Goal: Information Seeking & Learning: Learn about a topic

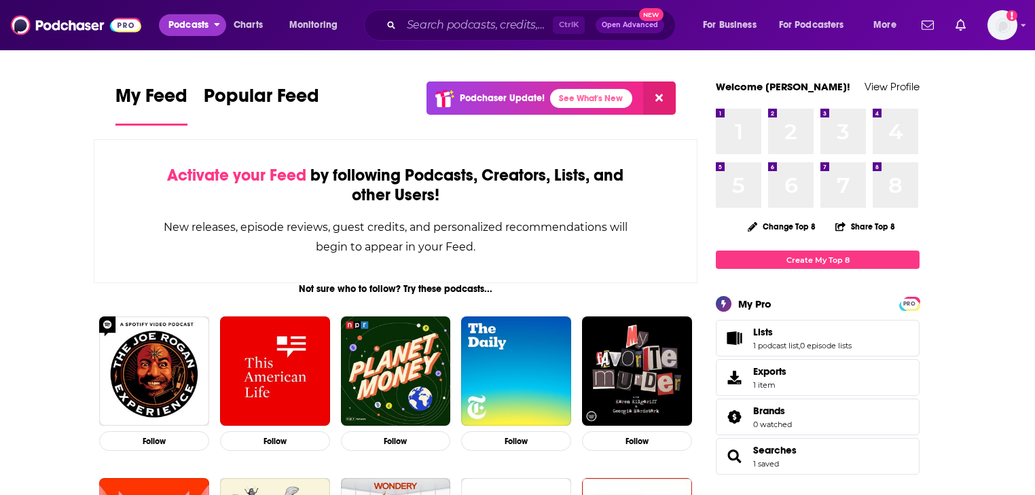
click at [196, 27] on span "Podcasts" at bounding box center [188, 25] width 40 height 19
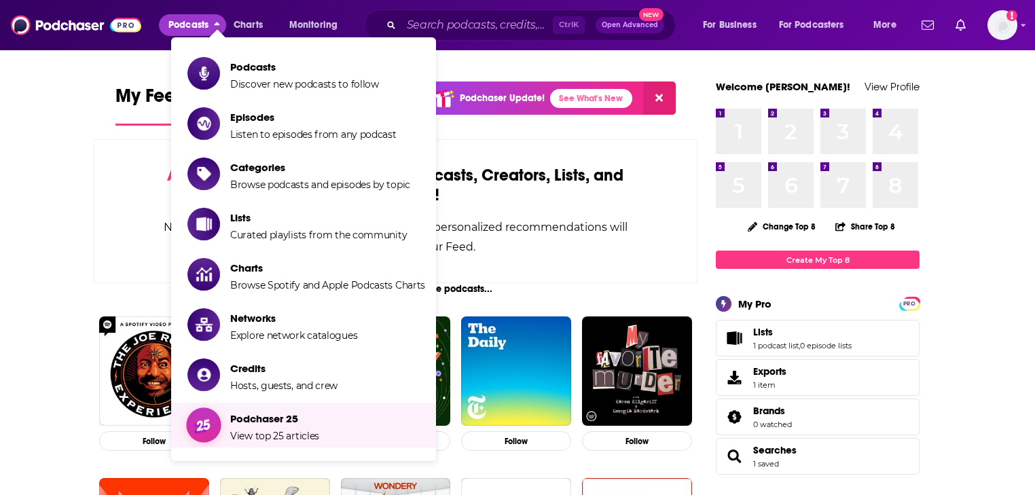
click at [255, 420] on span "Podchaser 25" at bounding box center [274, 418] width 89 height 13
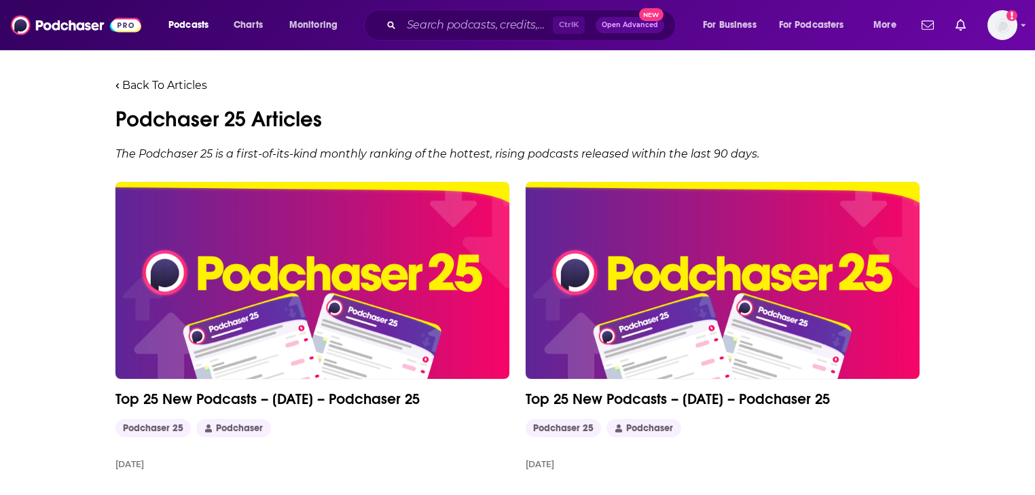
scroll to position [163, 0]
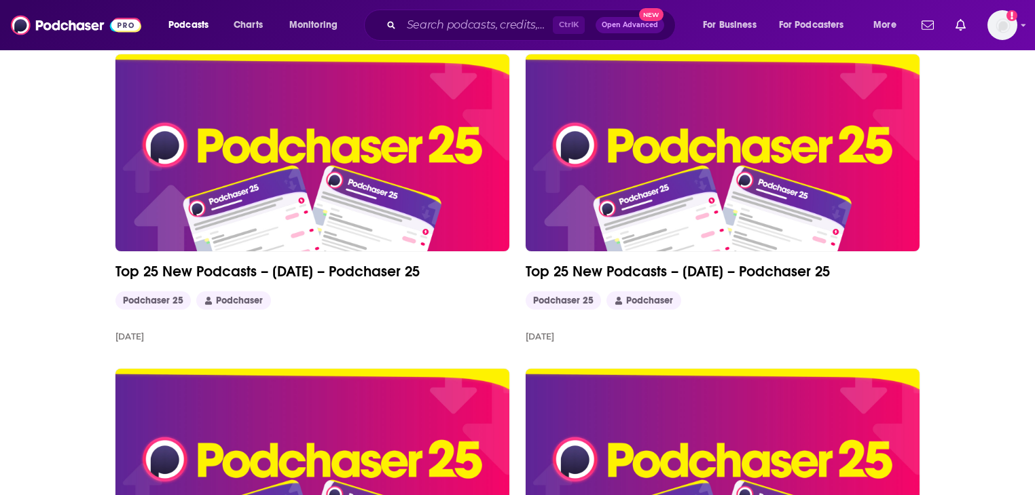
click at [351, 274] on link "Top 25 New Podcasts – [DATE] – Podchaser 25" at bounding box center [312, 271] width 394 height 18
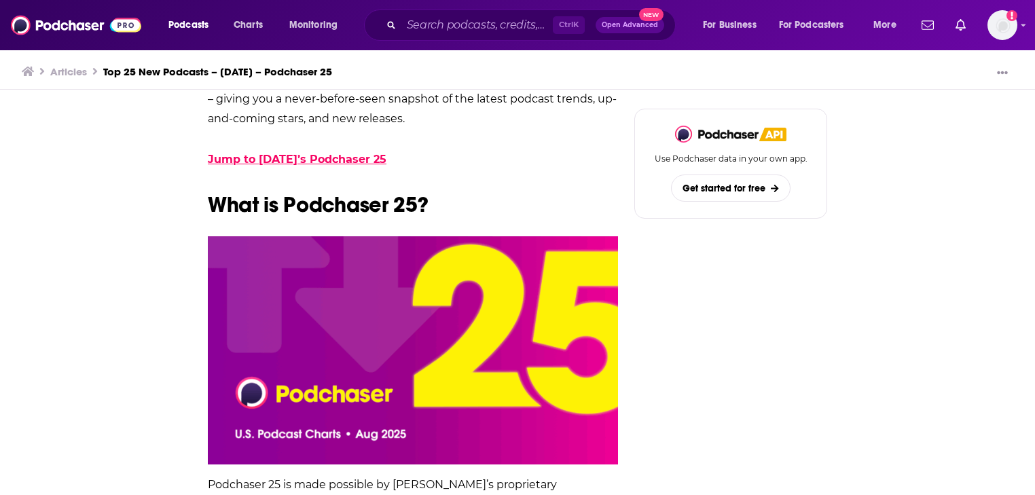
click at [289, 156] on link "Jump to August 2025’s Podchaser 25" at bounding box center [297, 159] width 179 height 13
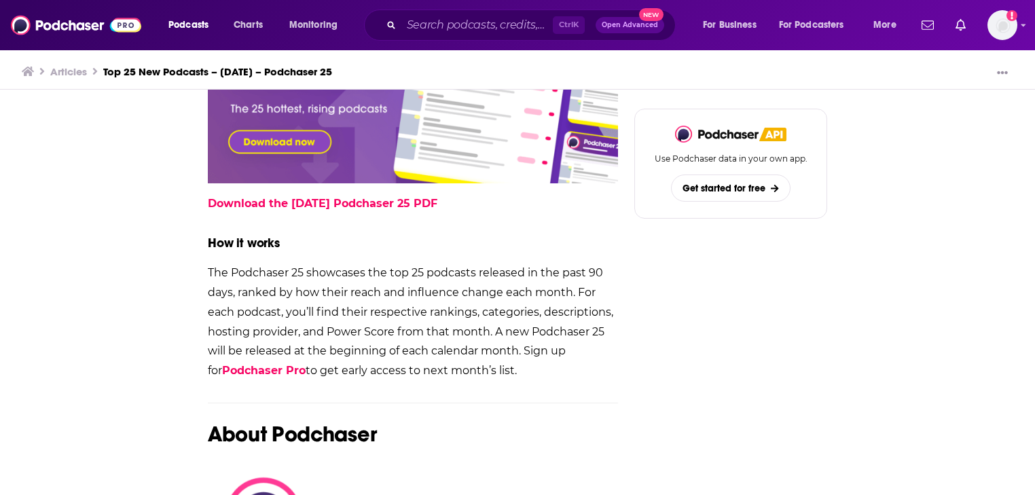
scroll to position [1575, 0]
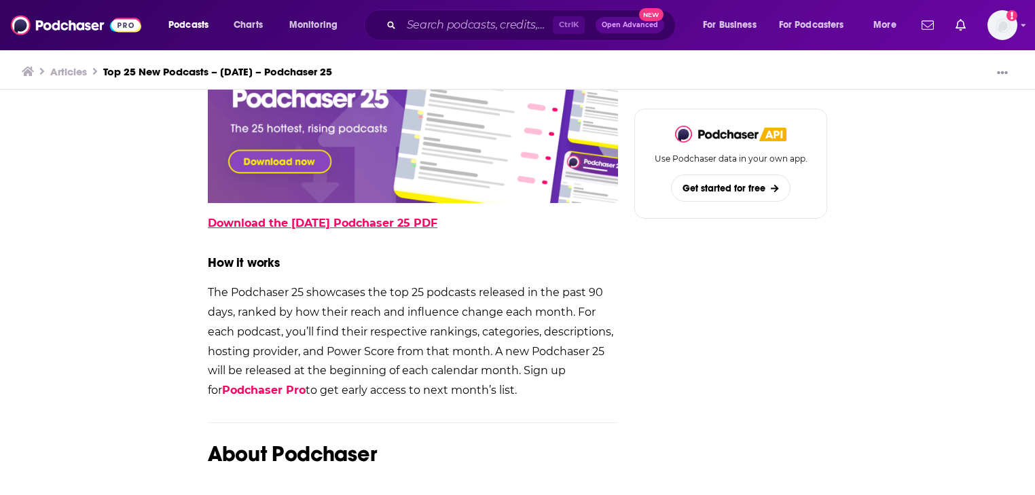
click at [306, 225] on link "Download the August 2025 Podchaser 25 PDF" at bounding box center [323, 223] width 230 height 13
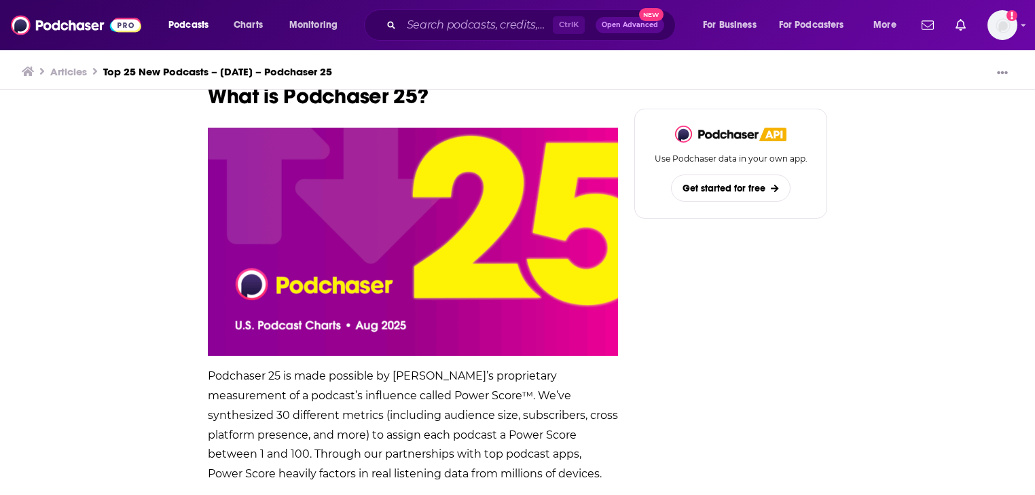
scroll to position [380, 0]
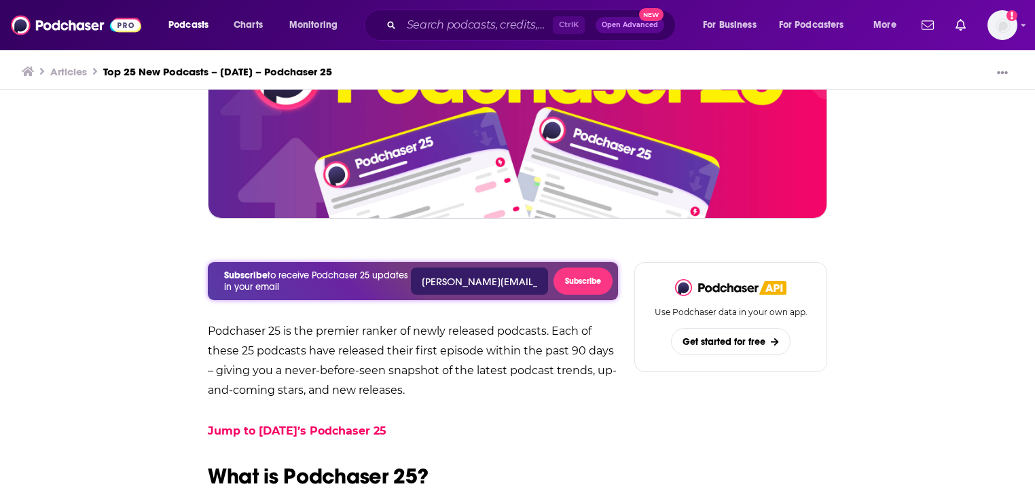
click at [75, 75] on link "Articles" at bounding box center [68, 71] width 37 height 13
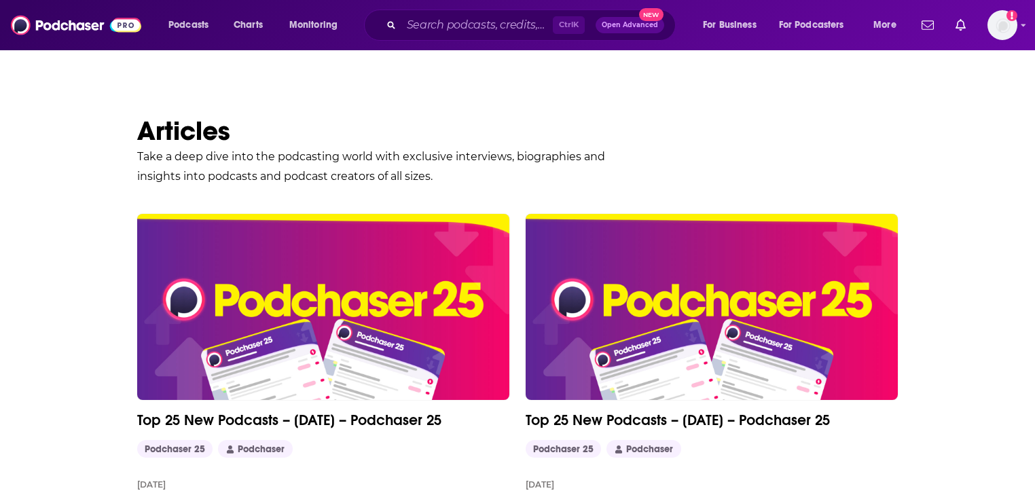
scroll to position [163, 0]
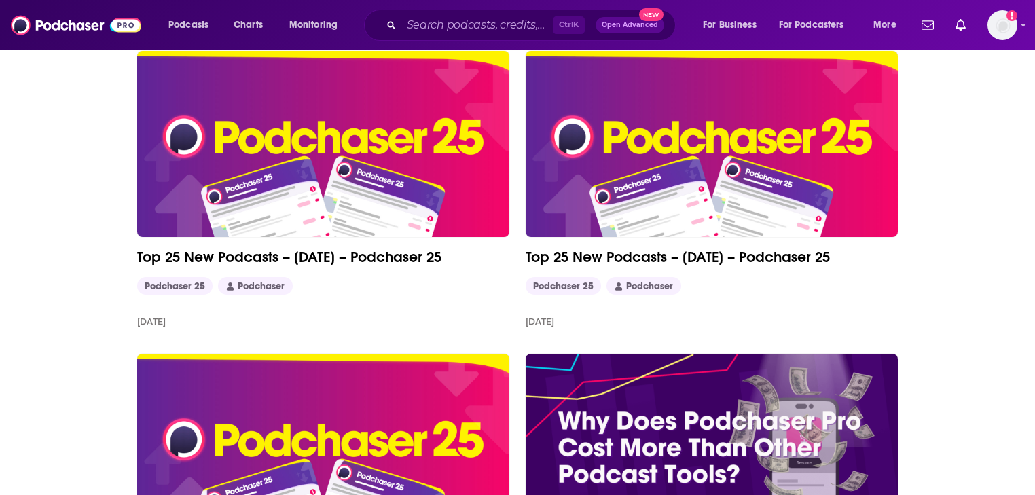
click at [728, 254] on link "Top 25 New Podcasts – [DATE] – Podchaser 25" at bounding box center [712, 257] width 372 height 18
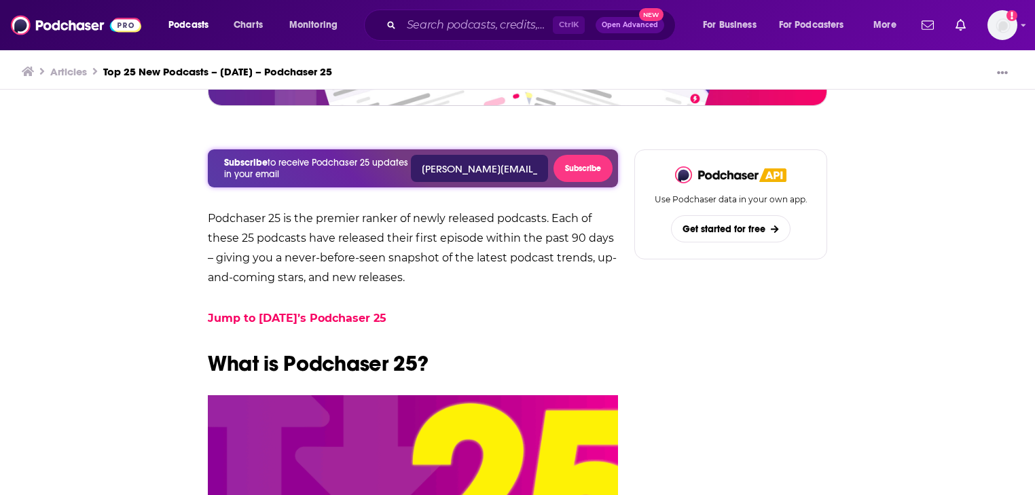
scroll to position [489, 0]
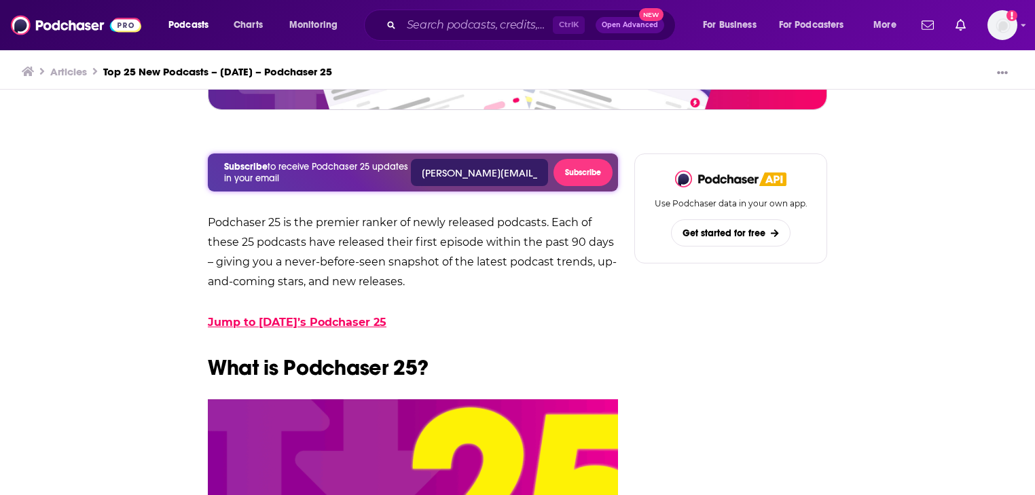
click at [315, 317] on link "Jump to July 2025’s Podchaser 25" at bounding box center [297, 322] width 179 height 13
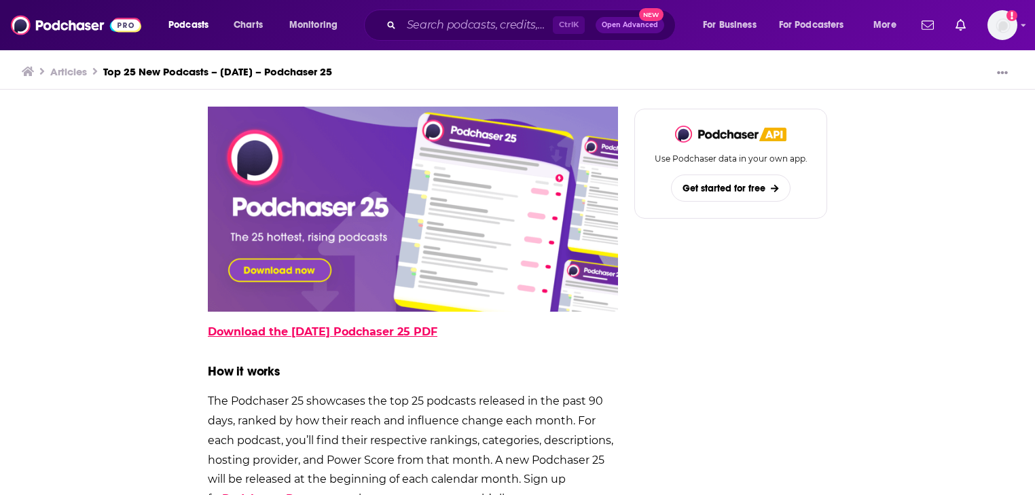
click at [349, 337] on link "Download the July 2025 Podchaser 25 PDF" at bounding box center [323, 331] width 230 height 13
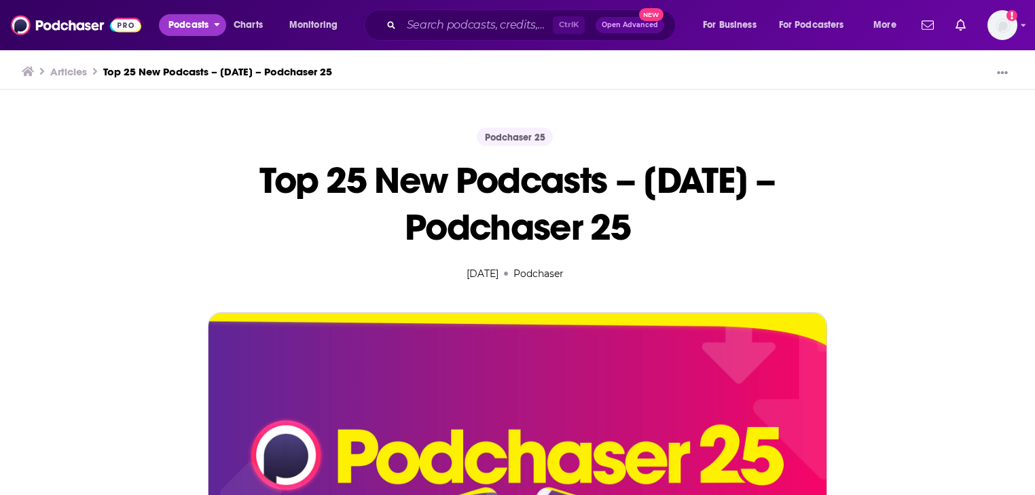
click at [181, 24] on span "Podcasts" at bounding box center [188, 25] width 40 height 19
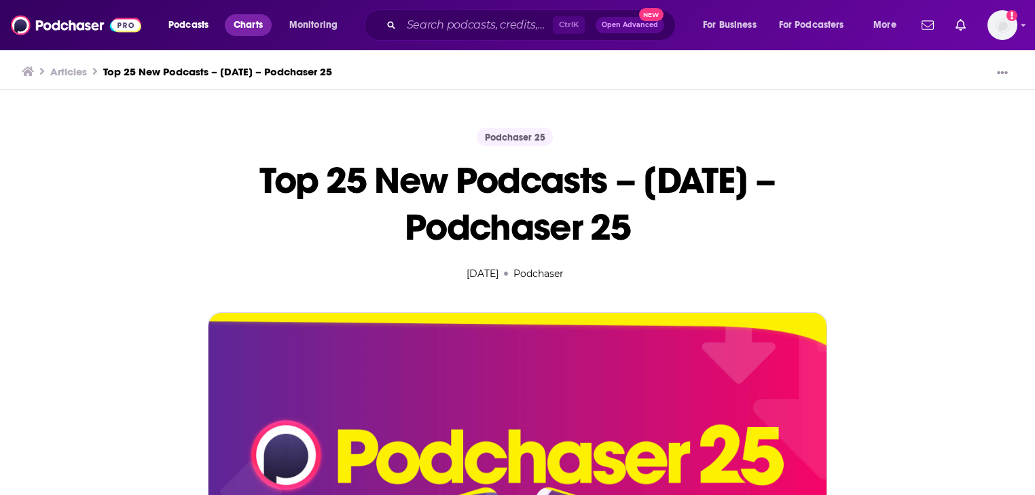
click at [262, 24] on span "Charts" at bounding box center [248, 25] width 29 height 19
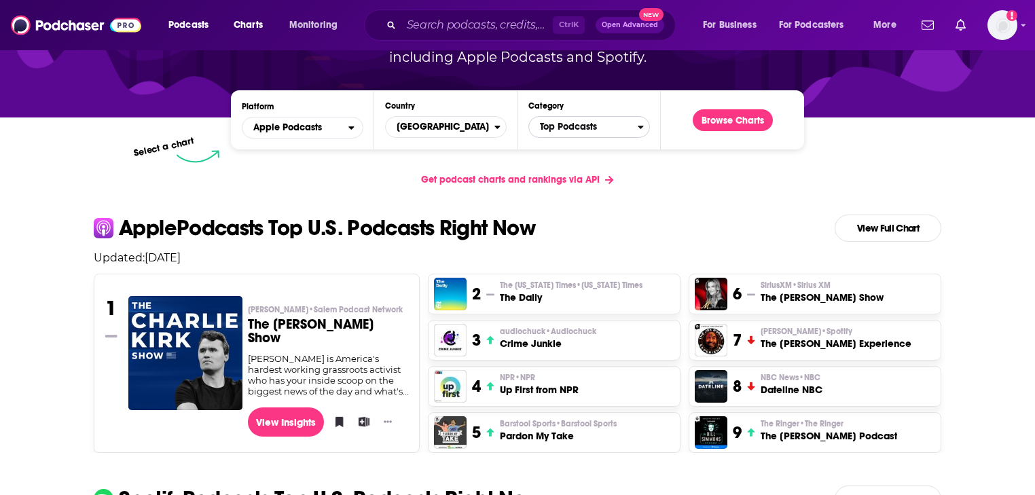
click at [554, 125] on span "Top Podcasts" at bounding box center [583, 126] width 109 height 23
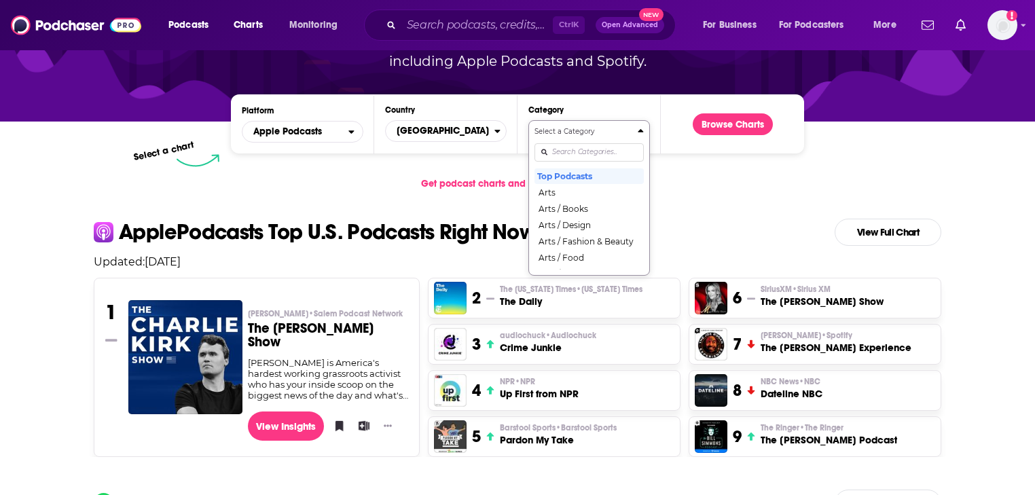
scroll to position [163, 0]
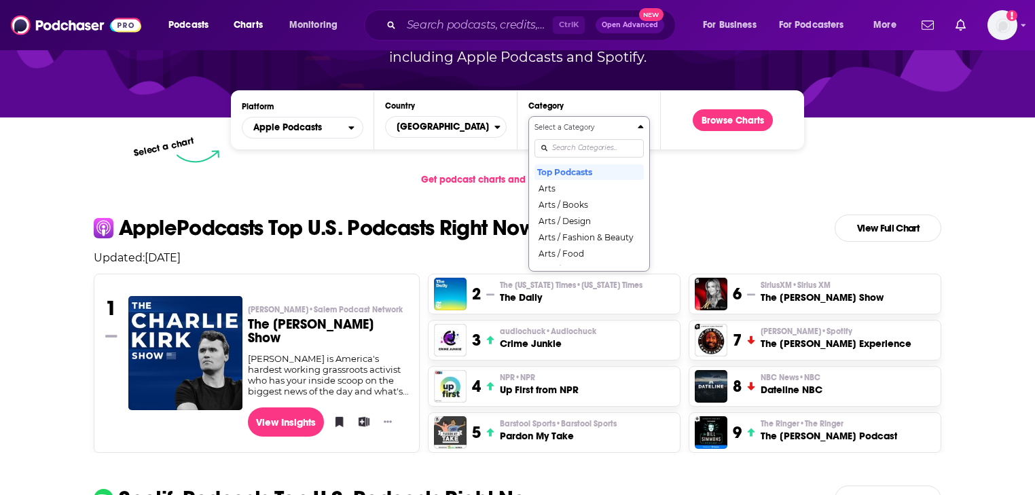
click at [899, 223] on link "View Full Chart" at bounding box center [888, 228] width 107 height 27
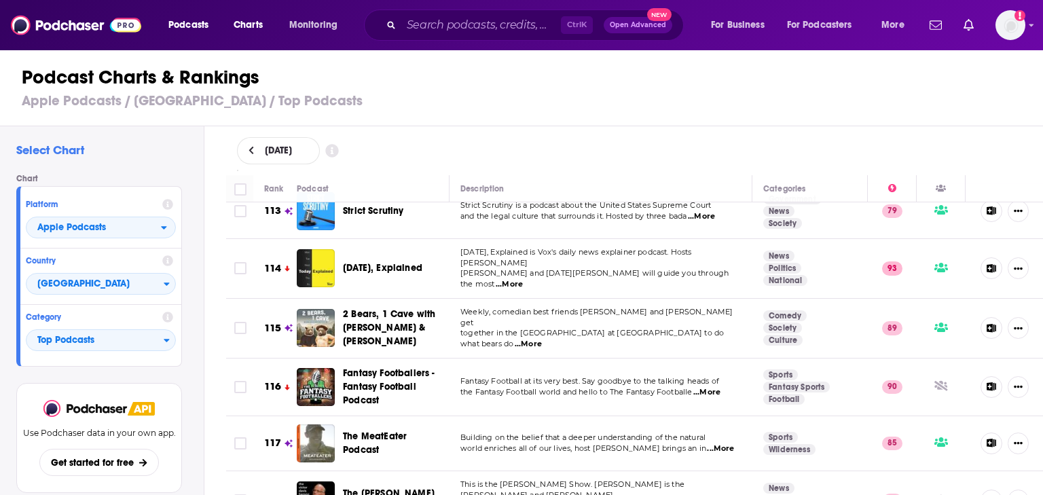
scroll to position [6249, 0]
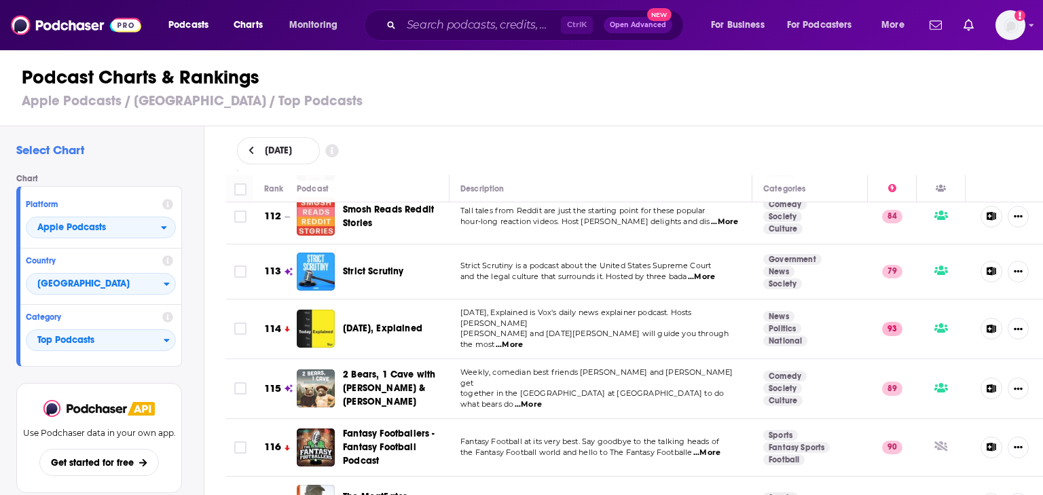
click at [542, 399] on span "...More" at bounding box center [528, 404] width 27 height 11
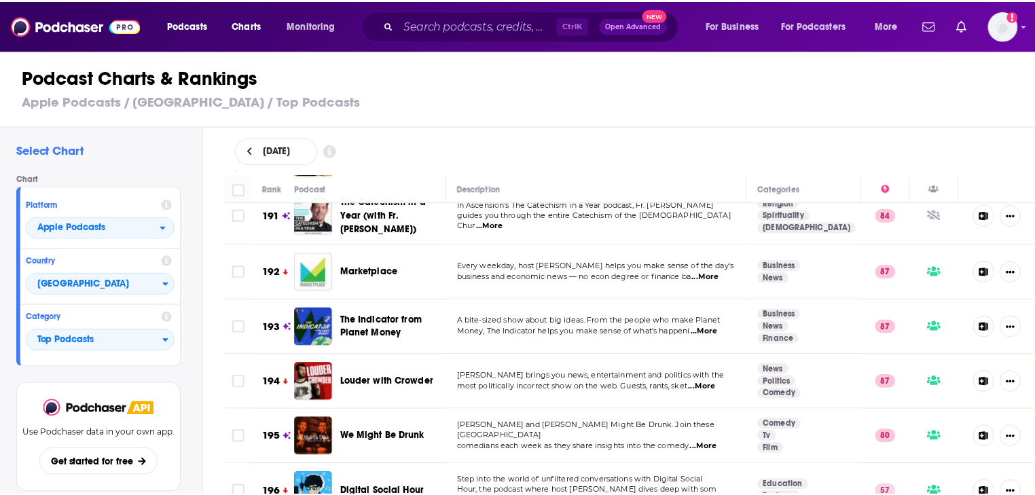
scroll to position [10739, 0]
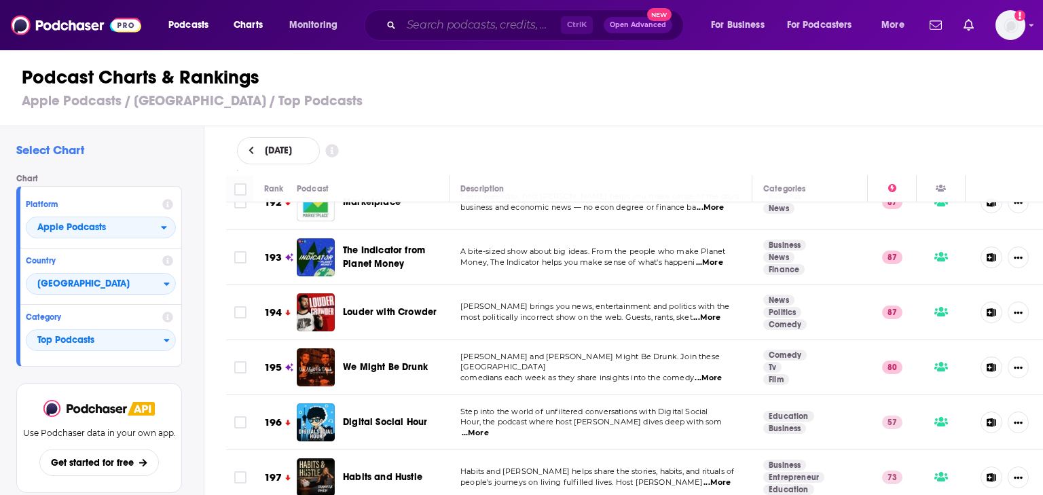
click at [484, 27] on input "Search podcasts, credits, & more..." at bounding box center [481, 25] width 160 height 22
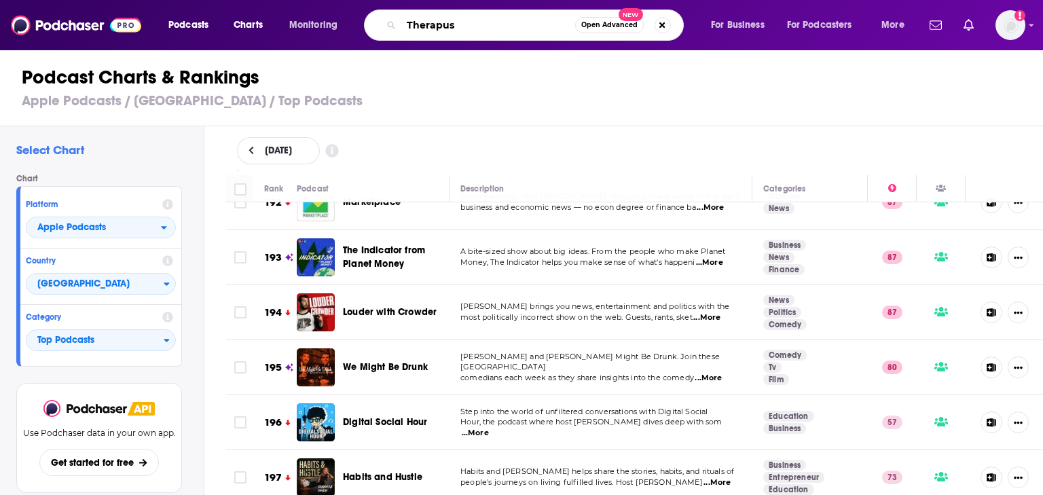
type input "Therapus"
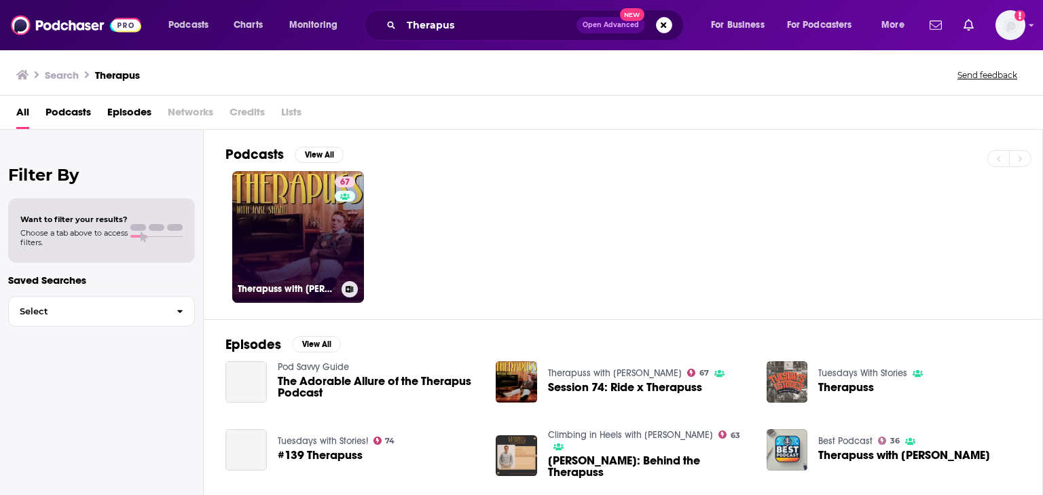
click at [310, 224] on link "67 Therapuss with [PERSON_NAME]" at bounding box center [298, 237] width 132 height 132
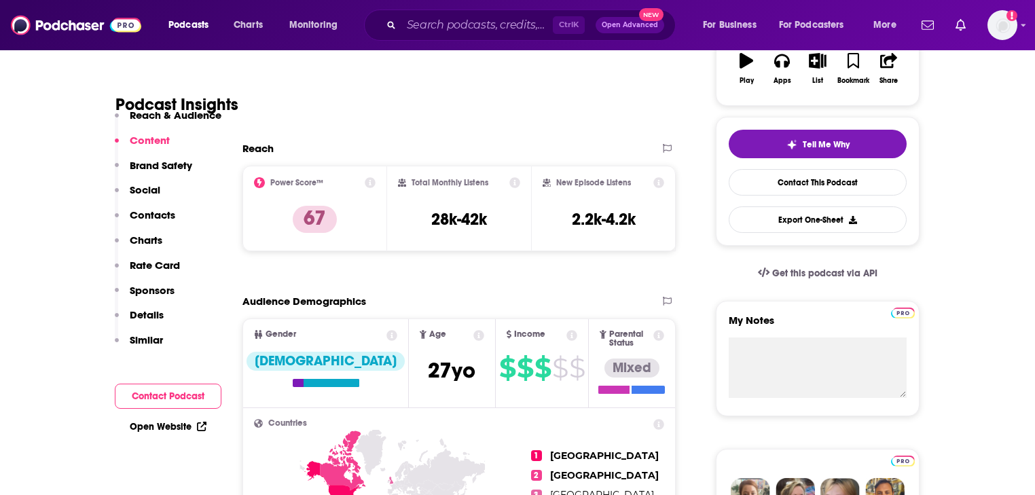
scroll to position [54, 0]
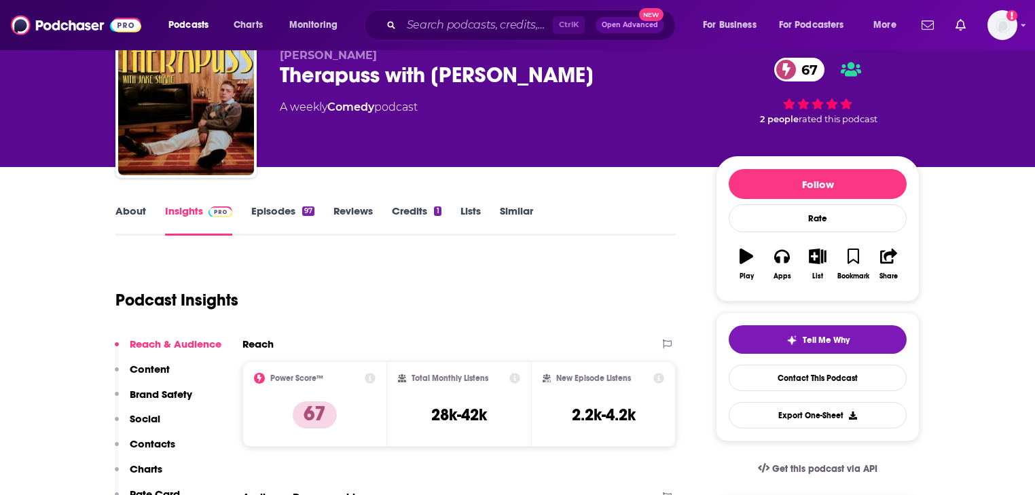
click at [282, 212] on link "Episodes 97" at bounding box center [282, 219] width 63 height 31
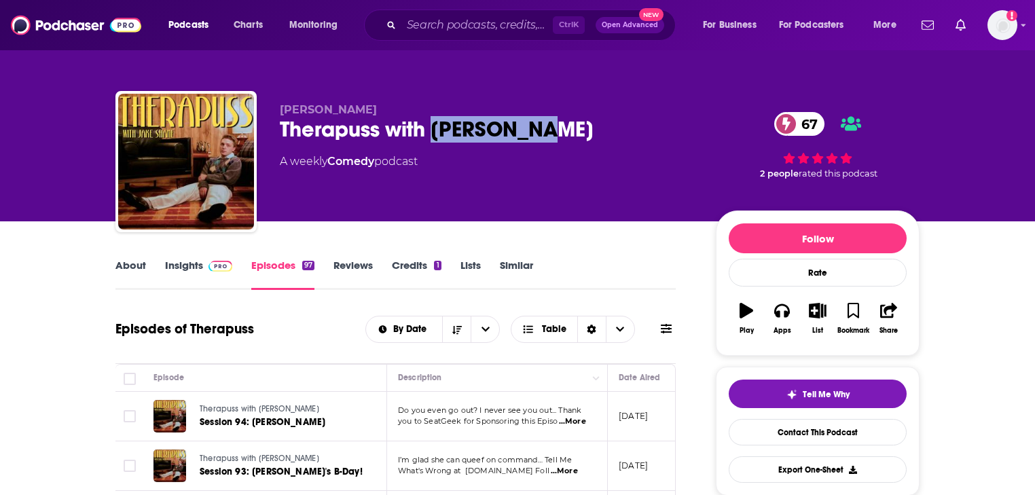
drag, startPoint x: 434, startPoint y: 129, endPoint x: 557, endPoint y: 133, distance: 123.0
click at [557, 133] on div "Therapuss with [PERSON_NAME] 67" at bounding box center [487, 129] width 414 height 26
copy h2 "[PERSON_NAME]"
